Goal: Task Accomplishment & Management: Complete application form

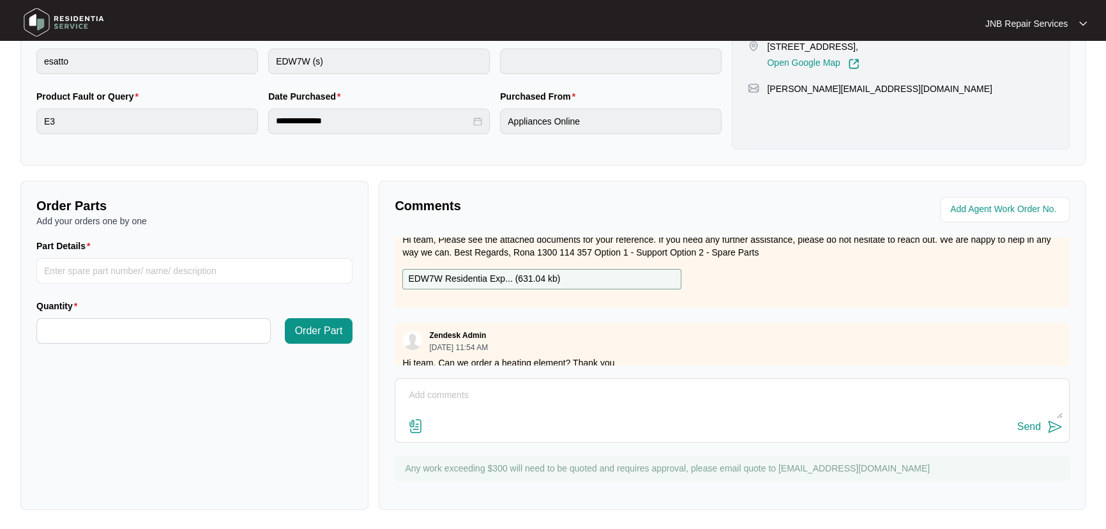
scroll to position [57, 0]
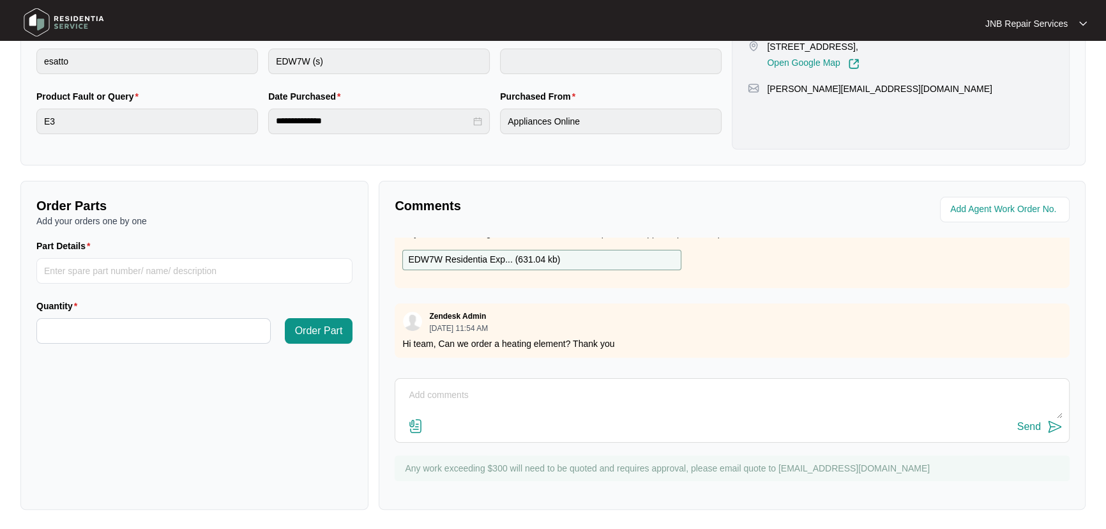
click at [521, 397] on textarea at bounding box center [732, 401] width 661 height 33
click at [490, 406] on textarea at bounding box center [732, 401] width 661 height 33
paste textarea "638296 [DATE] [PERSON_NAME] As per customer dishwasher not heating, bottom righ…"
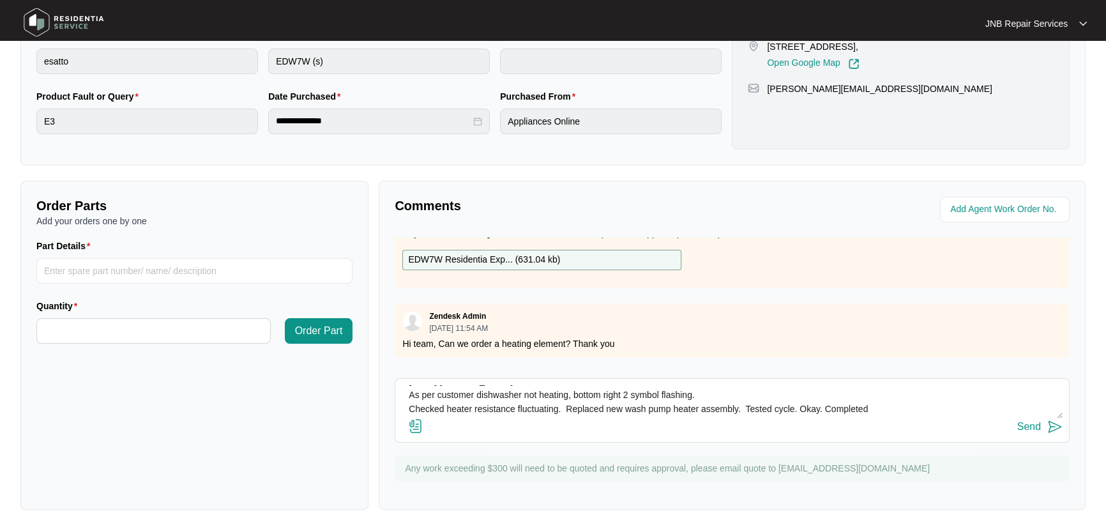
type textarea "638296 [DATE] [PERSON_NAME] As per customer dishwasher not heating, bottom righ…"
click at [405, 423] on div at bounding box center [413, 426] width 22 height 17
click at [414, 427] on img at bounding box center [415, 425] width 15 height 15
click at [0, 0] on input "file" at bounding box center [0, 0] width 0 height 0
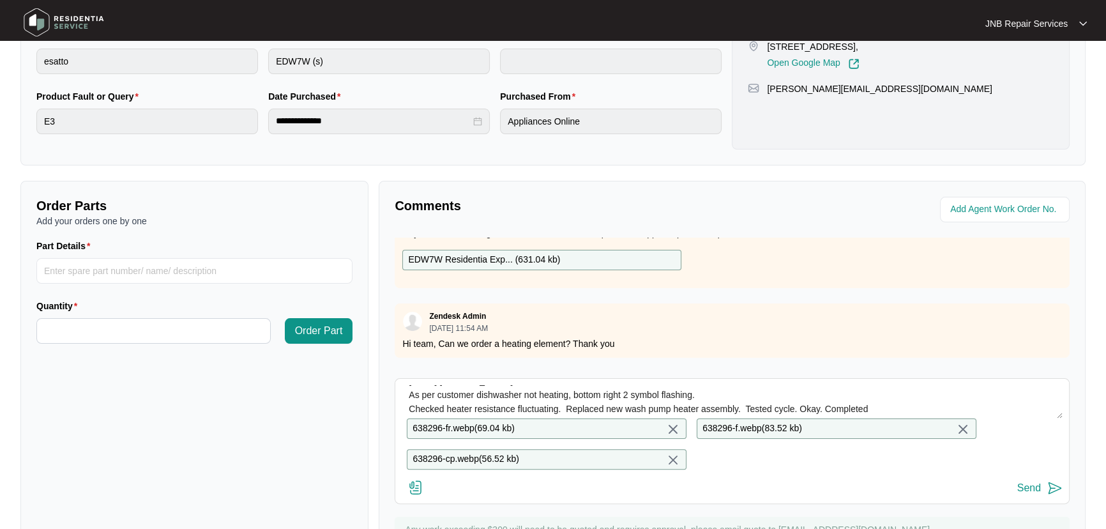
click at [1044, 494] on button "Send" at bounding box center [1039, 487] width 45 height 17
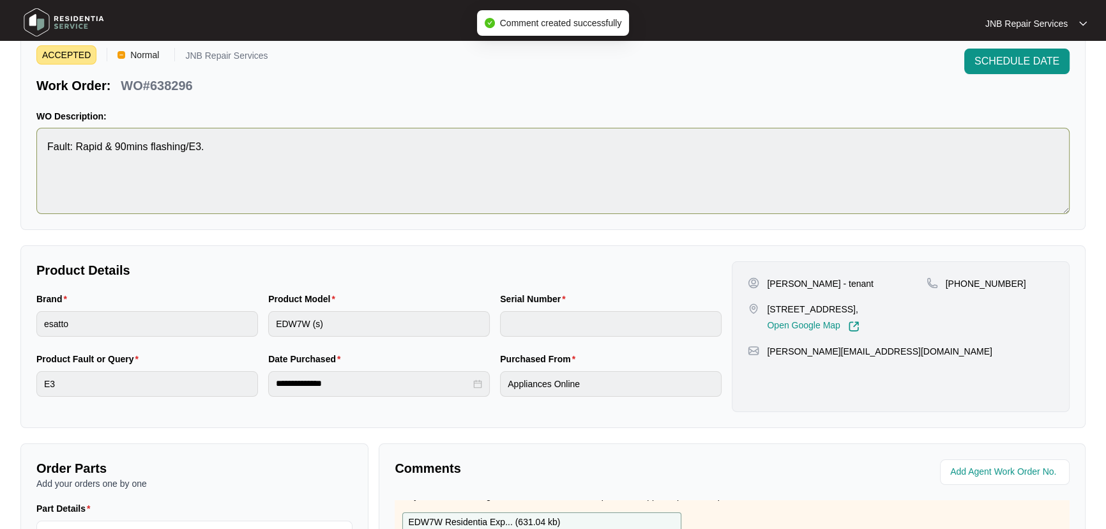
scroll to position [0, 0]
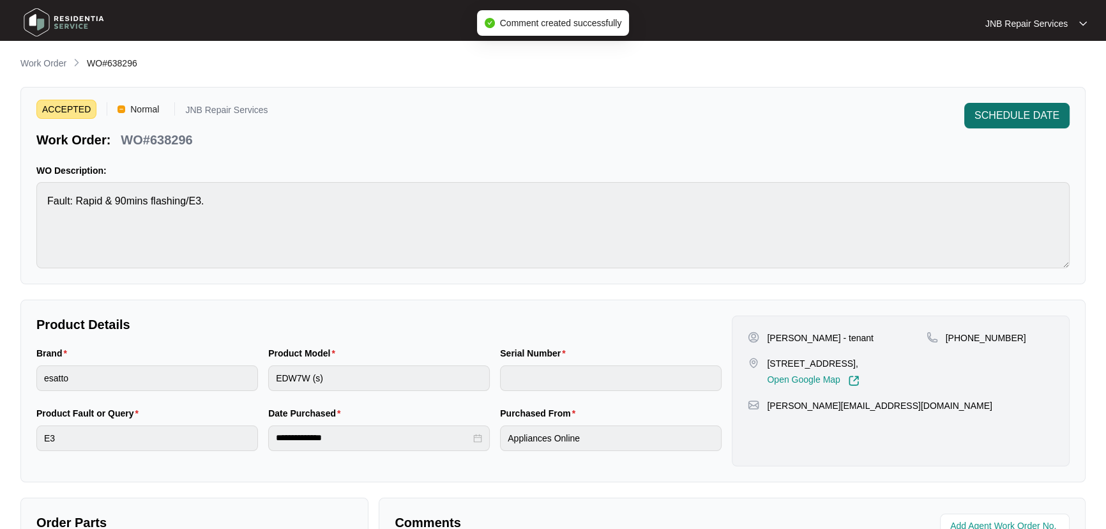
click at [1000, 117] on span "SCHEDULE DATE" at bounding box center [1016, 115] width 85 height 15
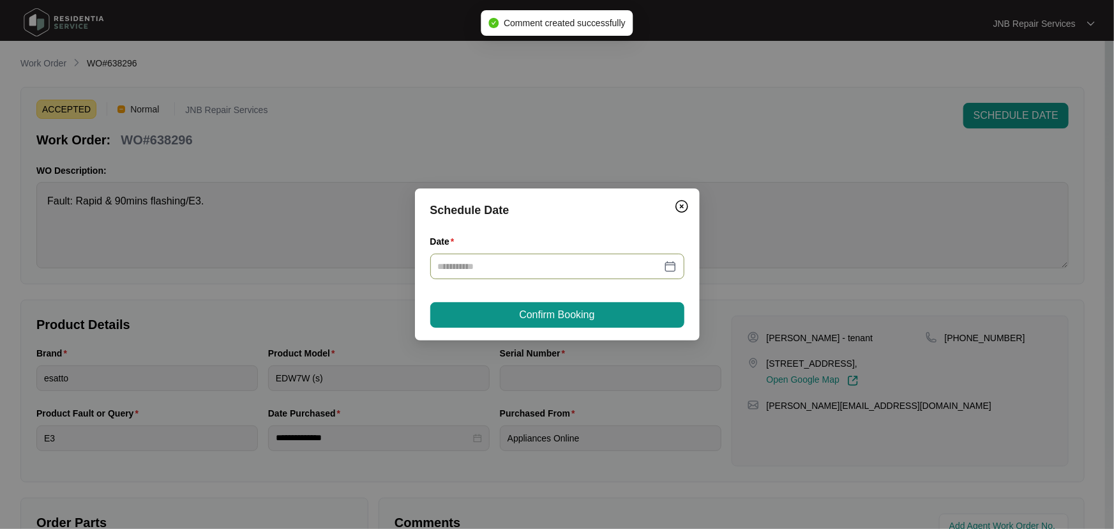
click at [675, 265] on div at bounding box center [557, 266] width 254 height 26
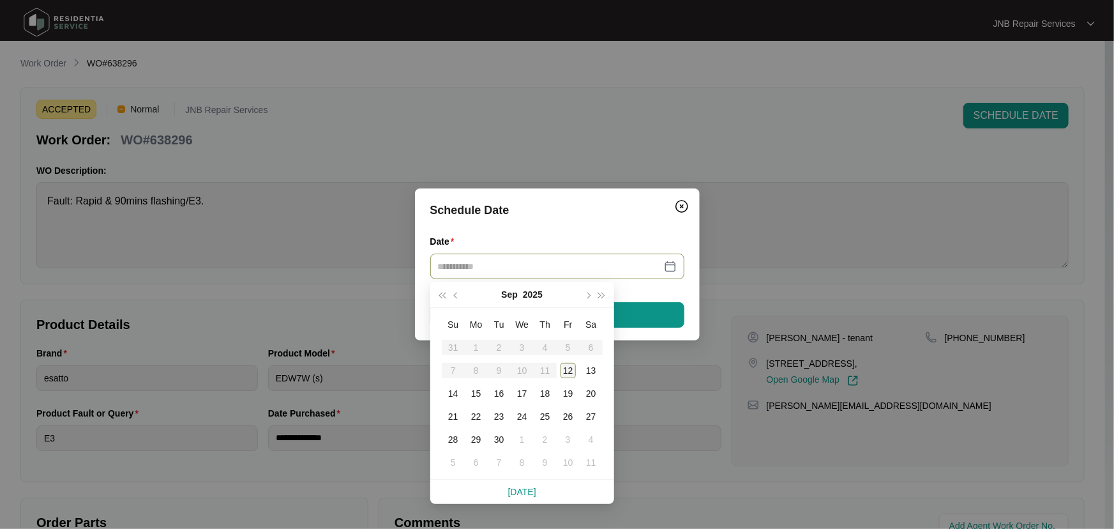
type input "**********"
click at [572, 371] on div "12" at bounding box center [567, 370] width 15 height 15
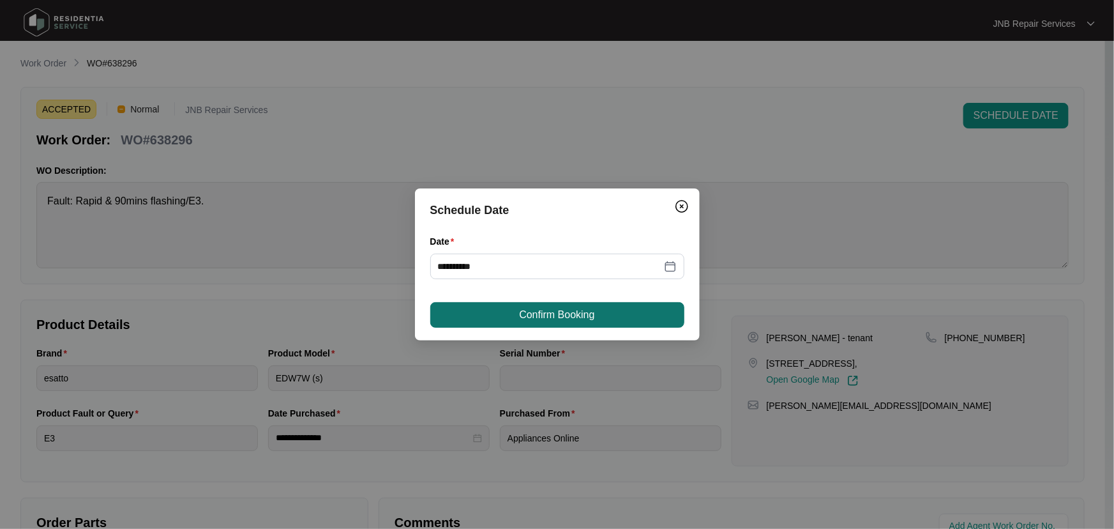
click at [598, 313] on button "Confirm Booking" at bounding box center [557, 315] width 254 height 26
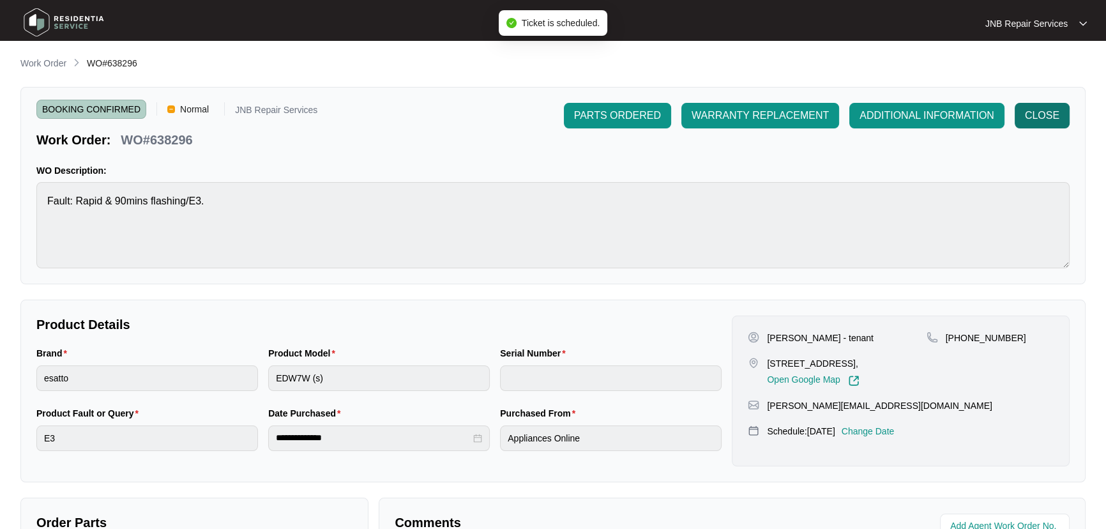
click at [1053, 114] on span "CLOSE" at bounding box center [1042, 115] width 34 height 15
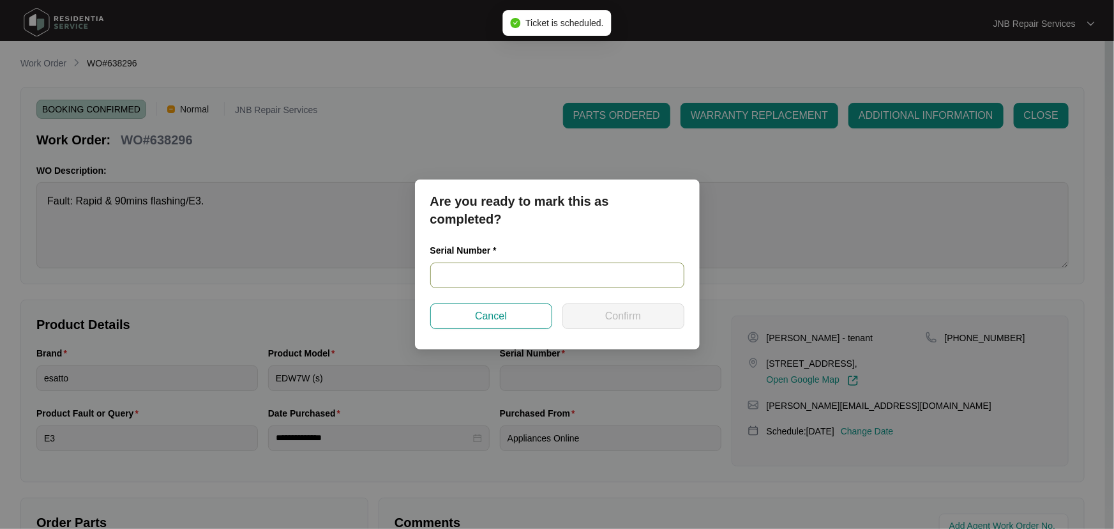
click at [571, 279] on input "text" at bounding box center [557, 275] width 254 height 26
paste input "23037918050100006"
type input "23037918050100006"
click at [637, 316] on span "Confirm" at bounding box center [623, 315] width 36 height 15
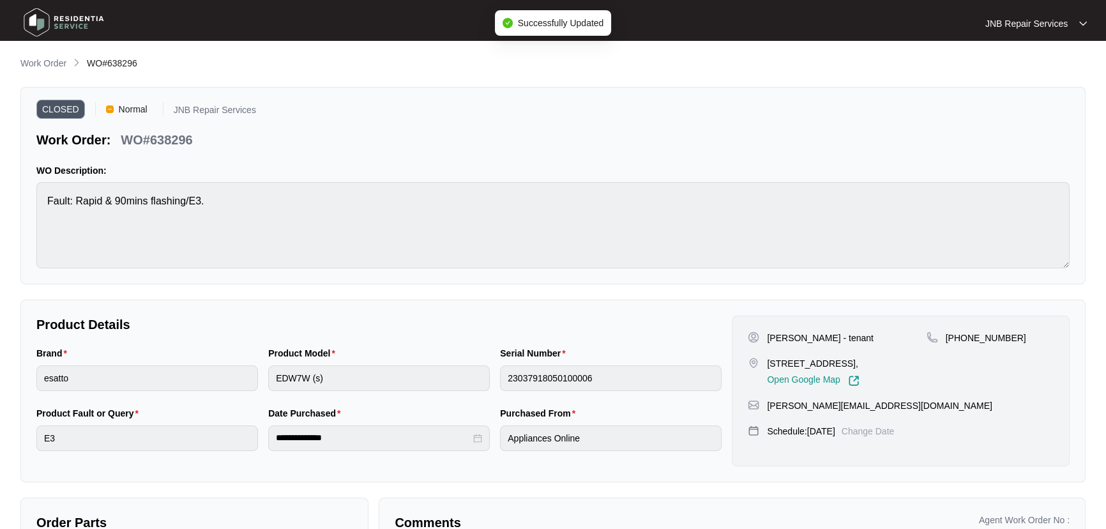
type input "23037918050100006"
click at [970, 338] on p "[PHONE_NUMBER]" at bounding box center [985, 337] width 80 height 13
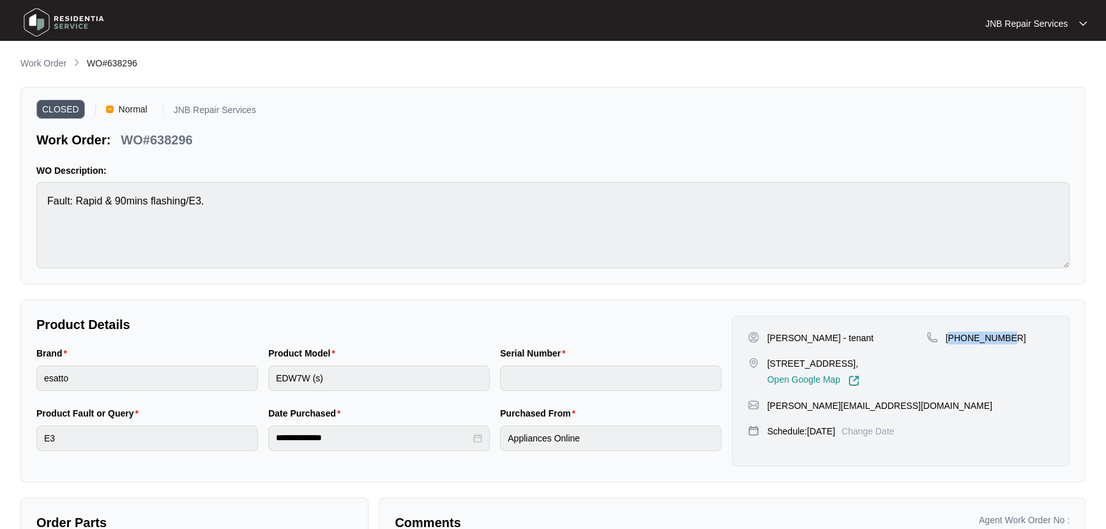
click at [970, 338] on p "[PHONE_NUMBER]" at bounding box center [985, 337] width 80 height 13
copy p "61418405061"
